Goal: Find specific page/section: Find specific page/section

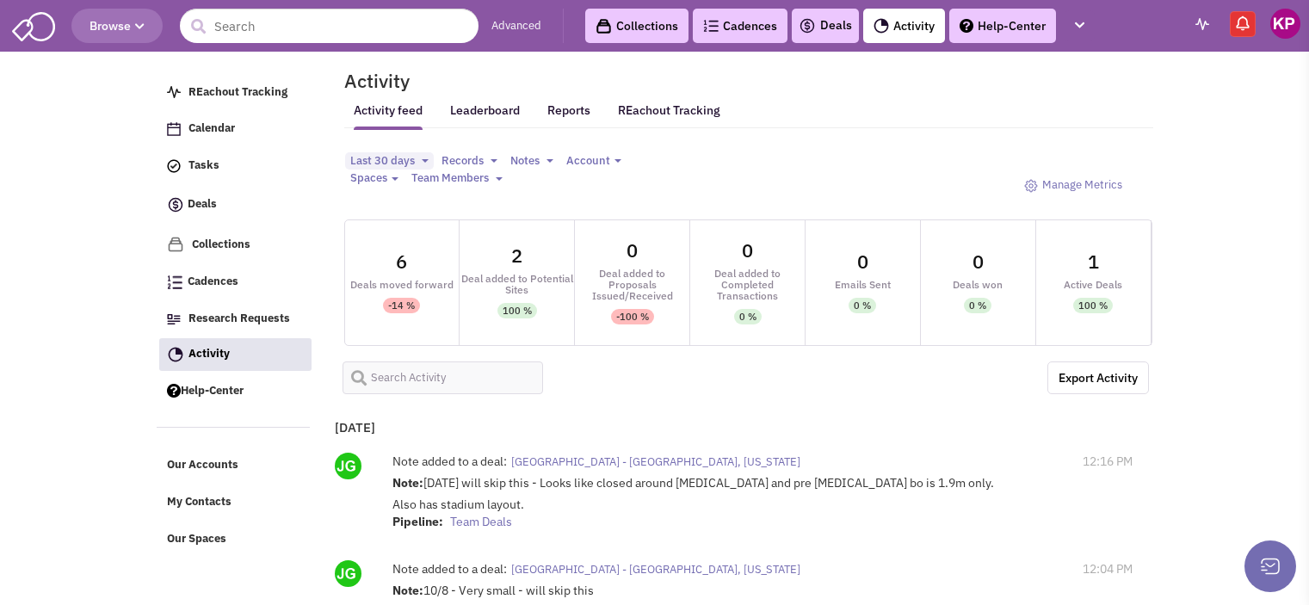
select select
click at [831, 16] on link "Deals" at bounding box center [825, 25] width 53 height 21
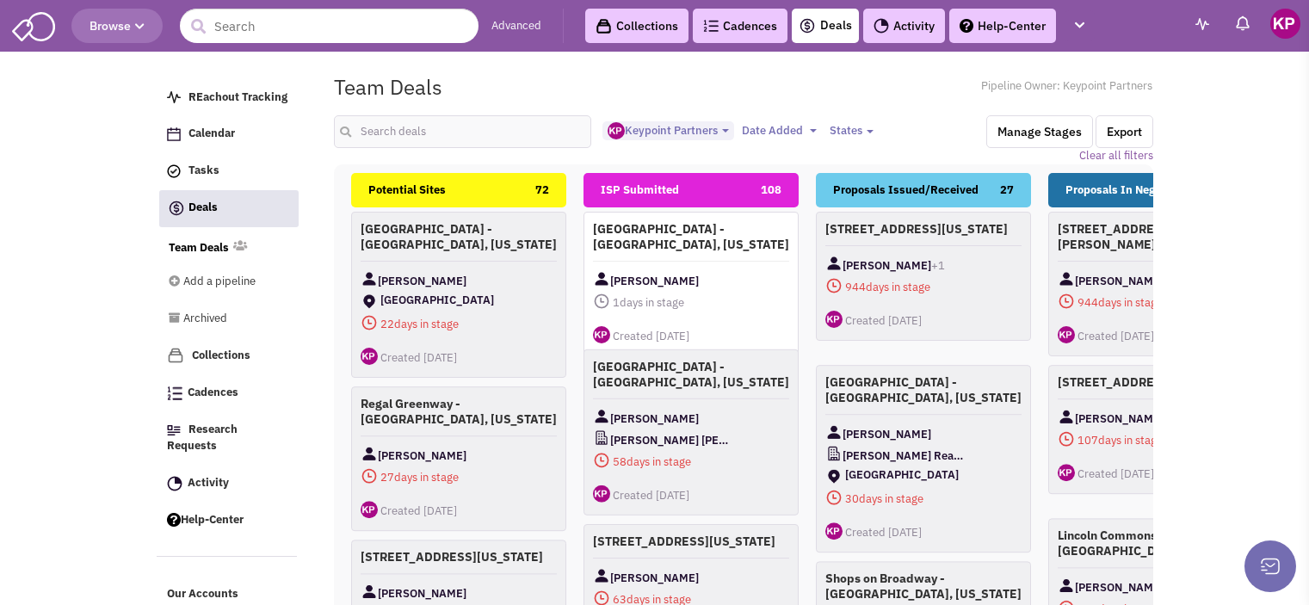
select select "1896"
select select
click at [427, 127] on input "text" at bounding box center [463, 131] width 258 height 33
type input "nampa"
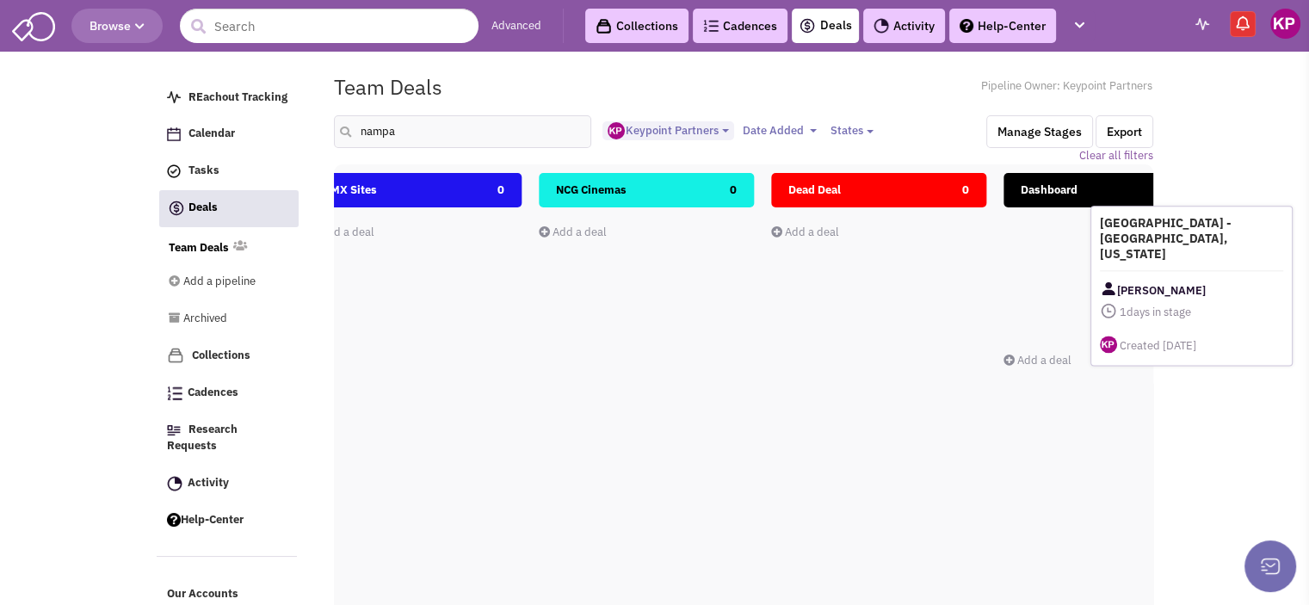
scroll to position [0, 1932]
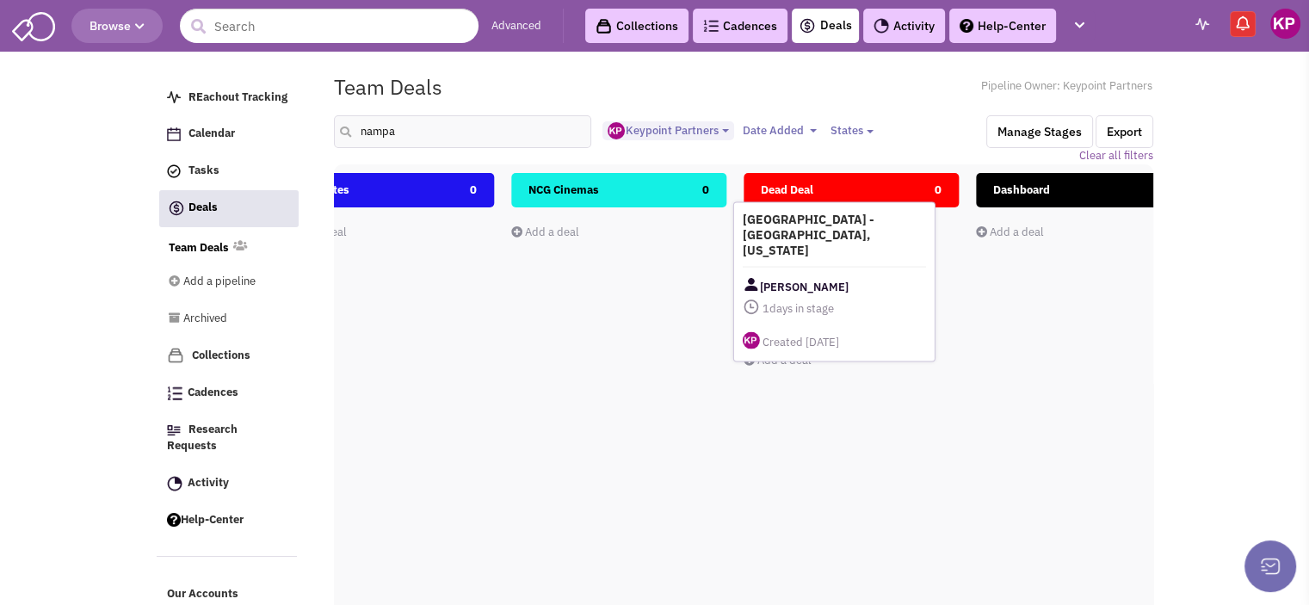
drag, startPoint x: 713, startPoint y: 239, endPoint x: 862, endPoint y: 231, distance: 150.0
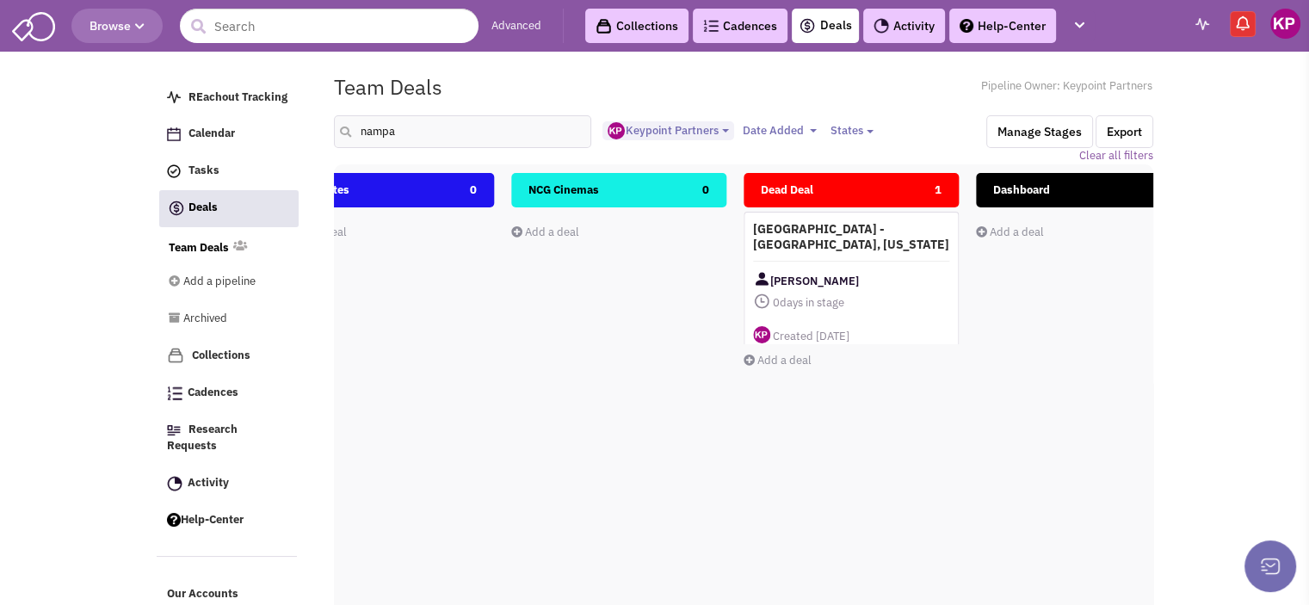
click at [906, 26] on link "Activity" at bounding box center [904, 26] width 82 height 34
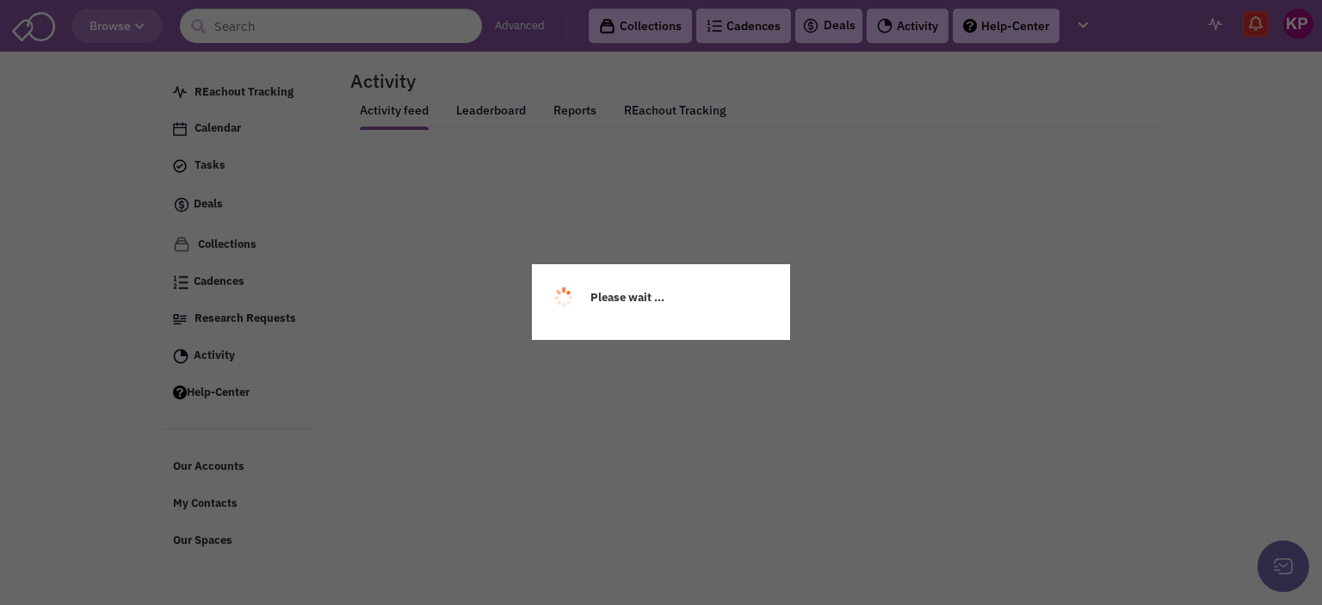
select select
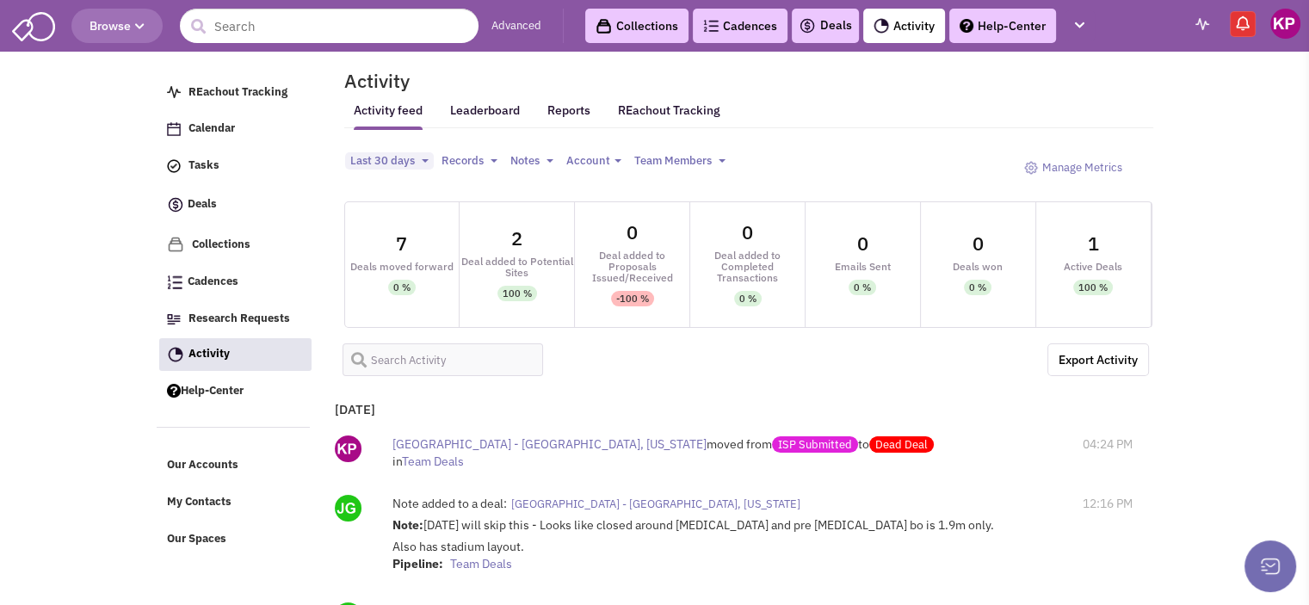
select select
click at [834, 15] on div "Deals" at bounding box center [825, 26] width 67 height 34
click at [822, 27] on link "Deals" at bounding box center [825, 25] width 53 height 21
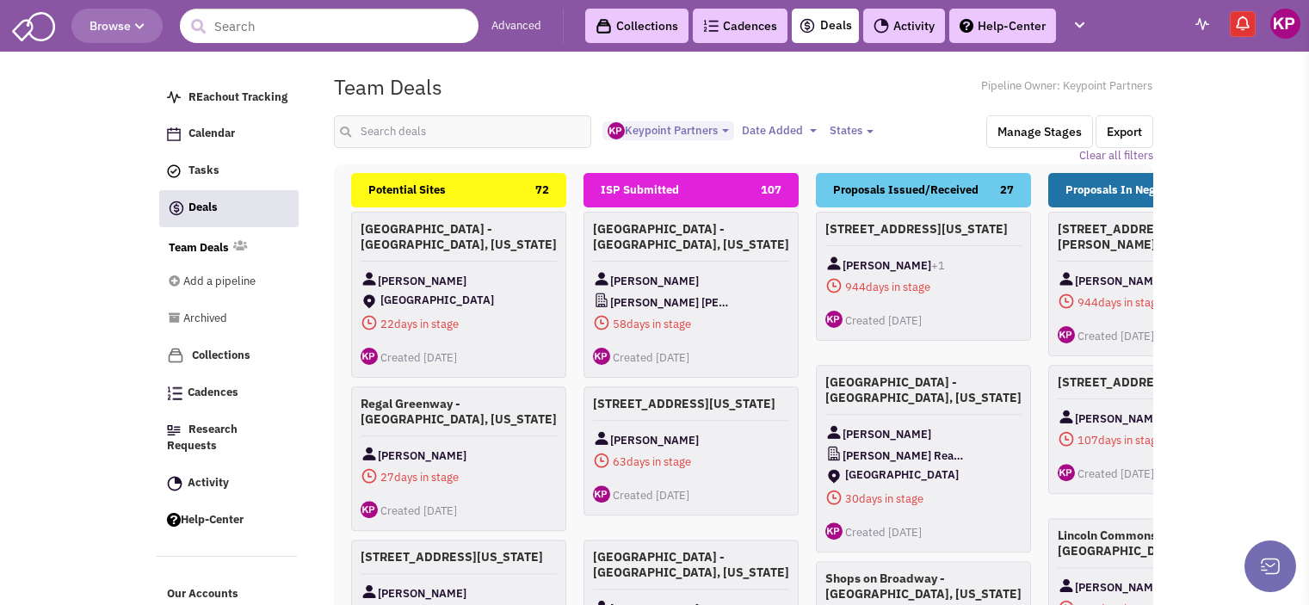
select select "1896"
select select
drag, startPoint x: 0, startPoint y: 0, endPoint x: 475, endPoint y: 144, distance: 496.4
click at [475, 144] on input "text" at bounding box center [463, 131] width 258 height 33
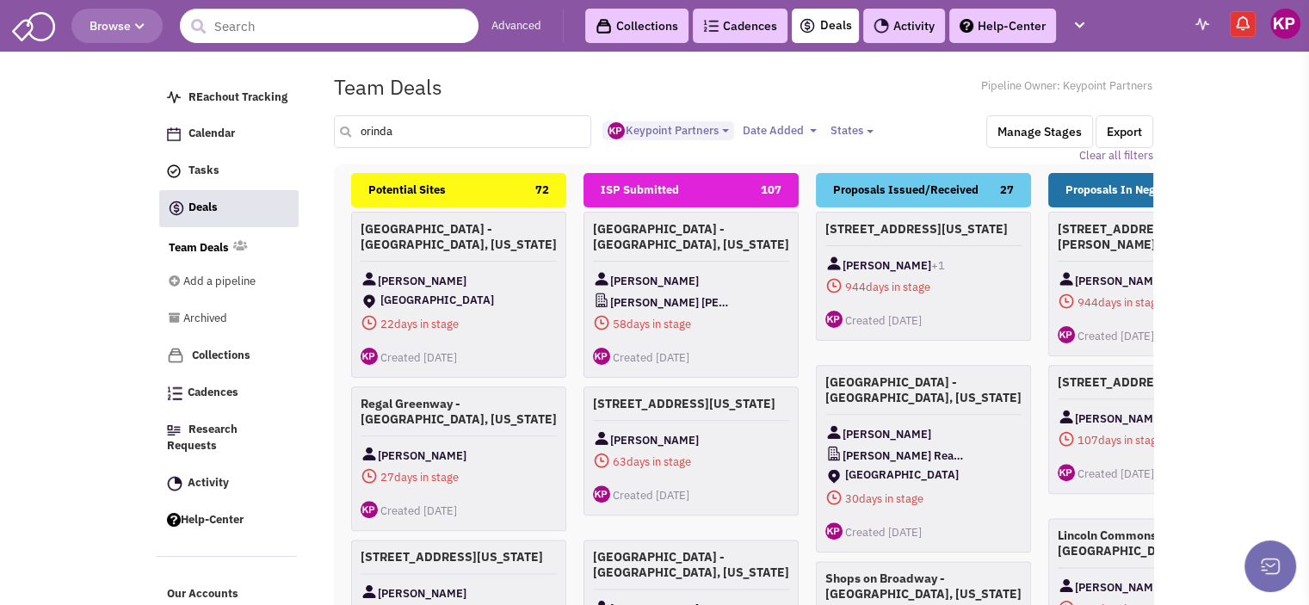
type input "orinda"
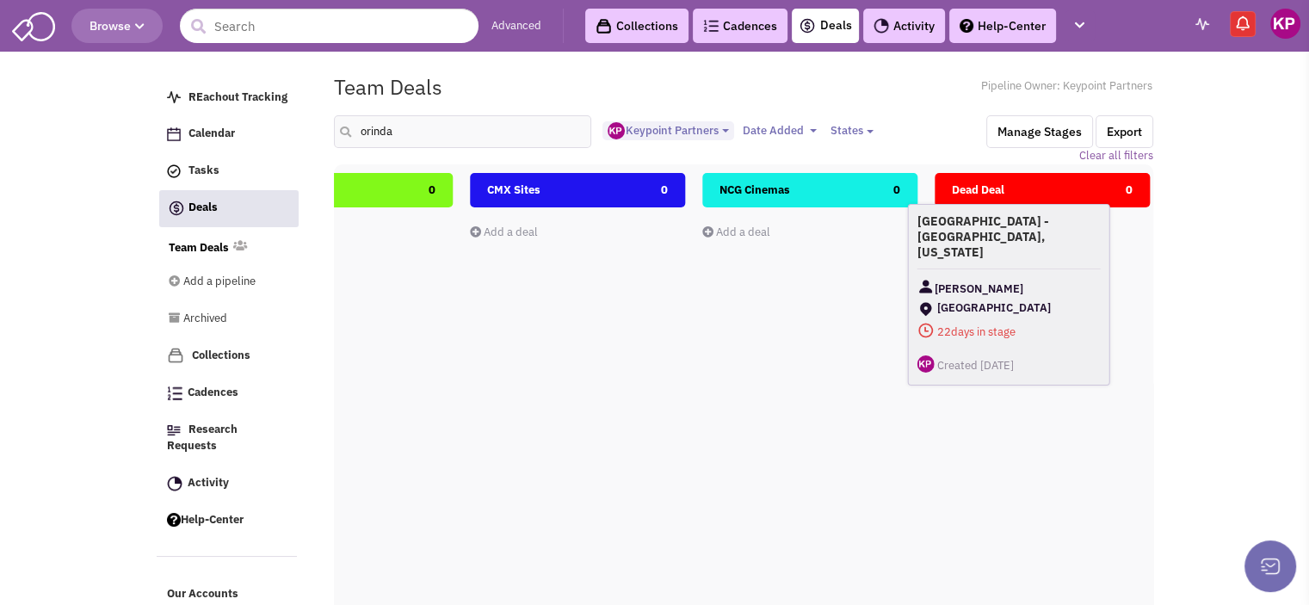
scroll to position [0, 1764]
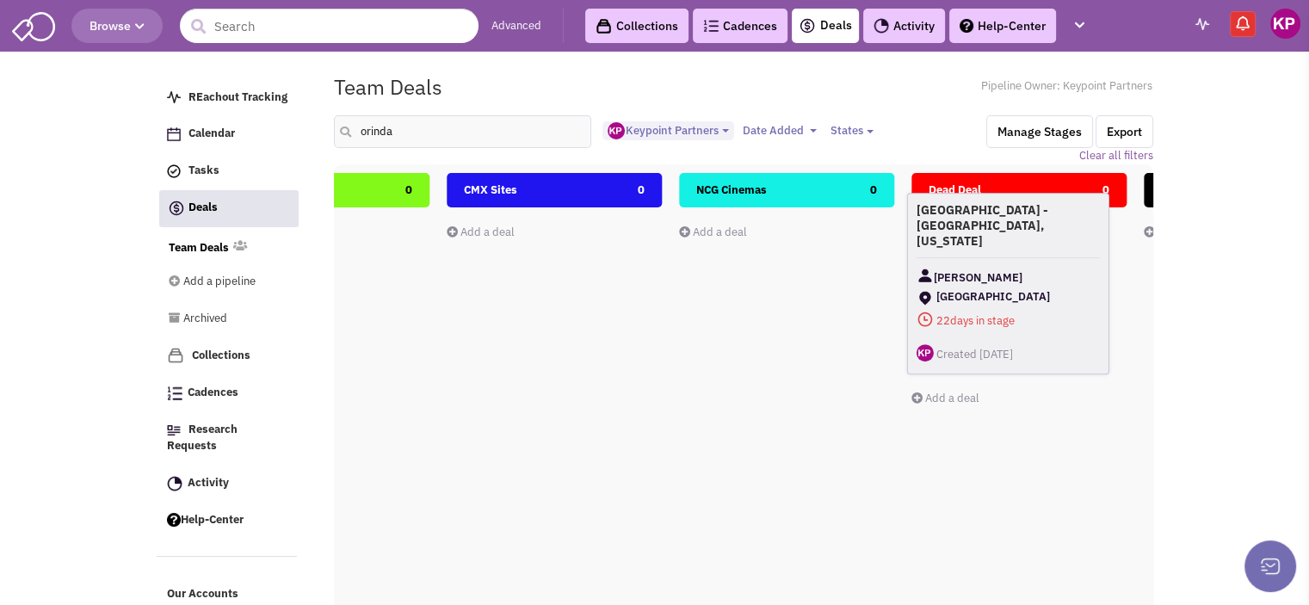
drag, startPoint x: 470, startPoint y: 239, endPoint x: 1026, endPoint y: 226, distance: 556.2
